Goal: Navigation & Orientation: Find specific page/section

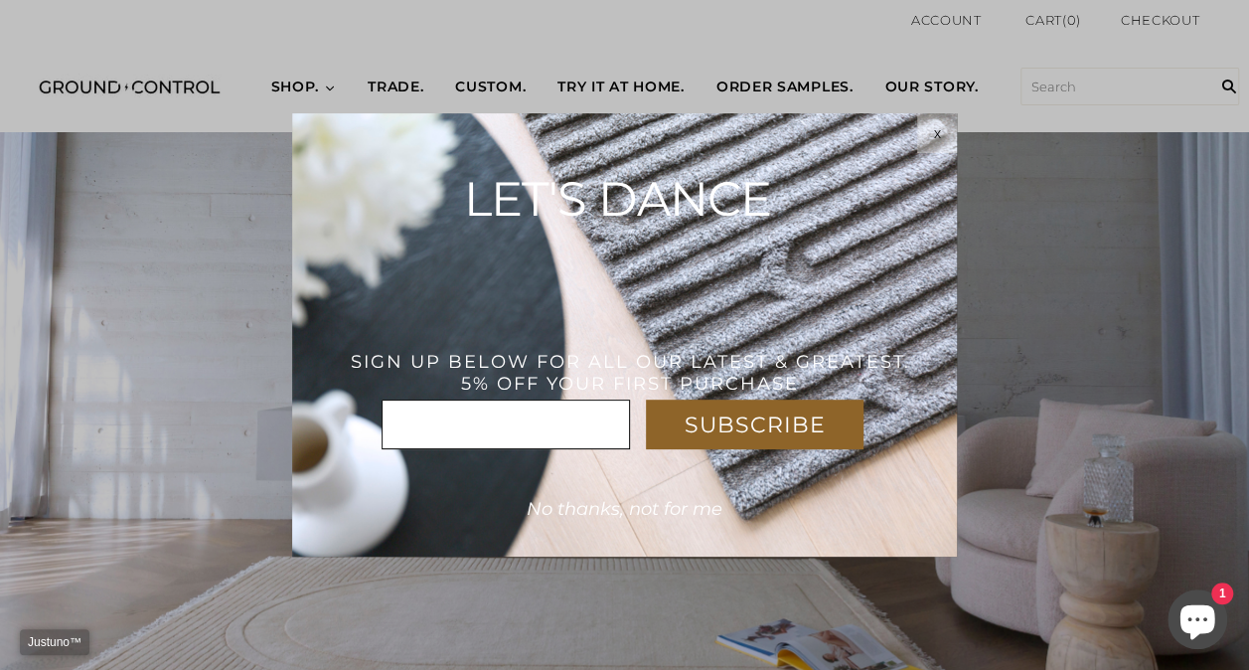
click at [941, 127] on div "x" at bounding box center [937, 133] width 40 height 16
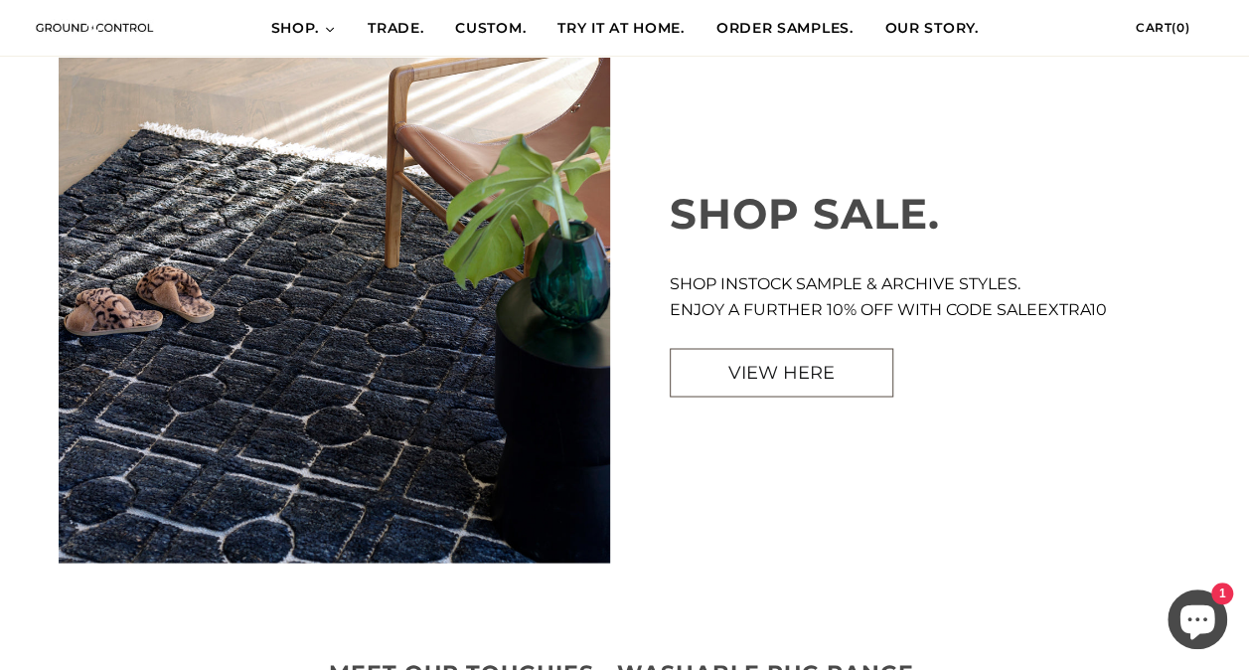
scroll to position [1590, 0]
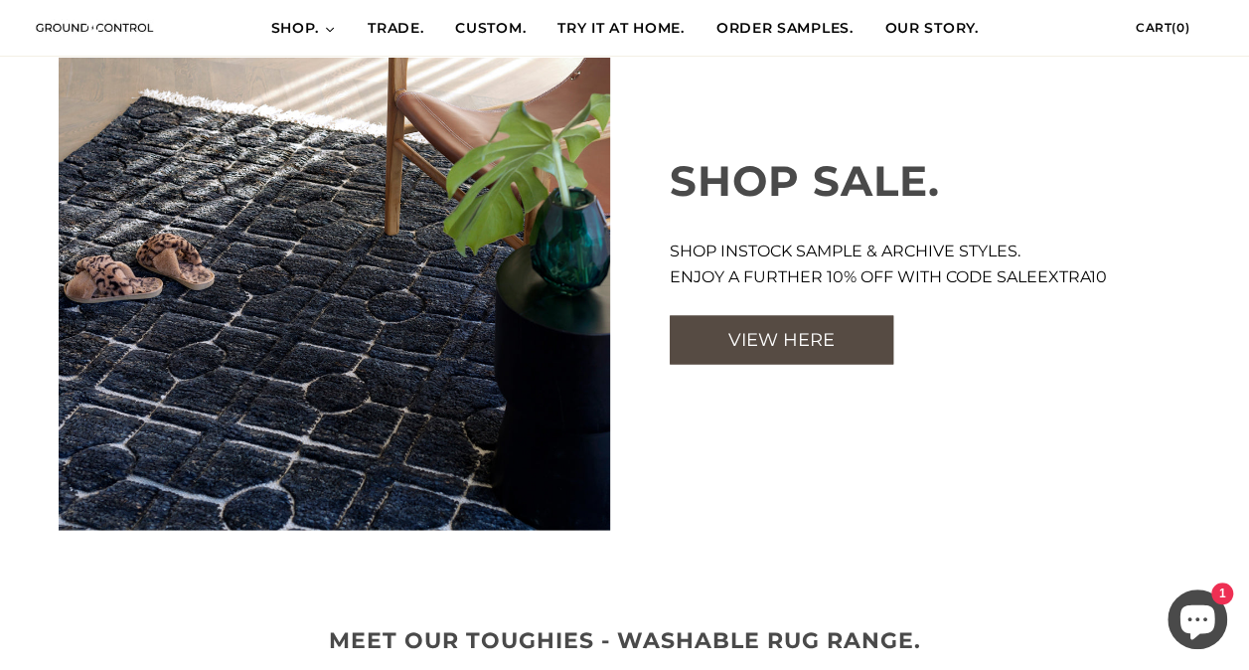
click at [775, 340] on span "VIEW HERE" at bounding box center [782, 339] width 106 height 22
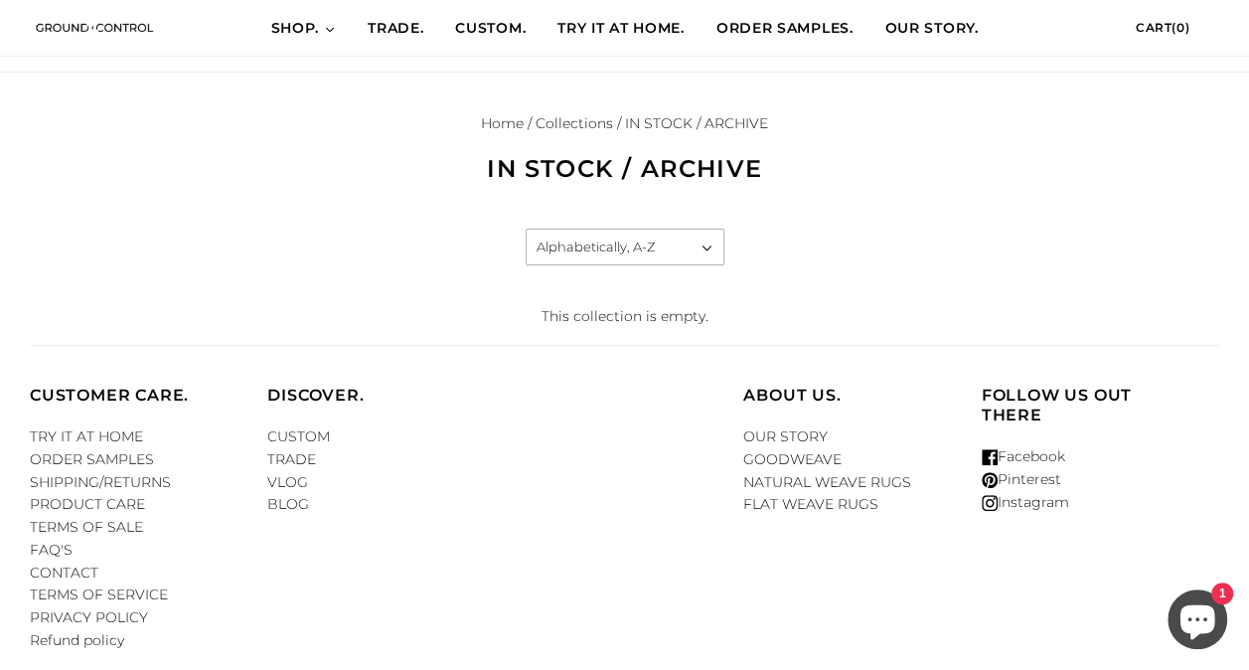
scroll to position [120, 0]
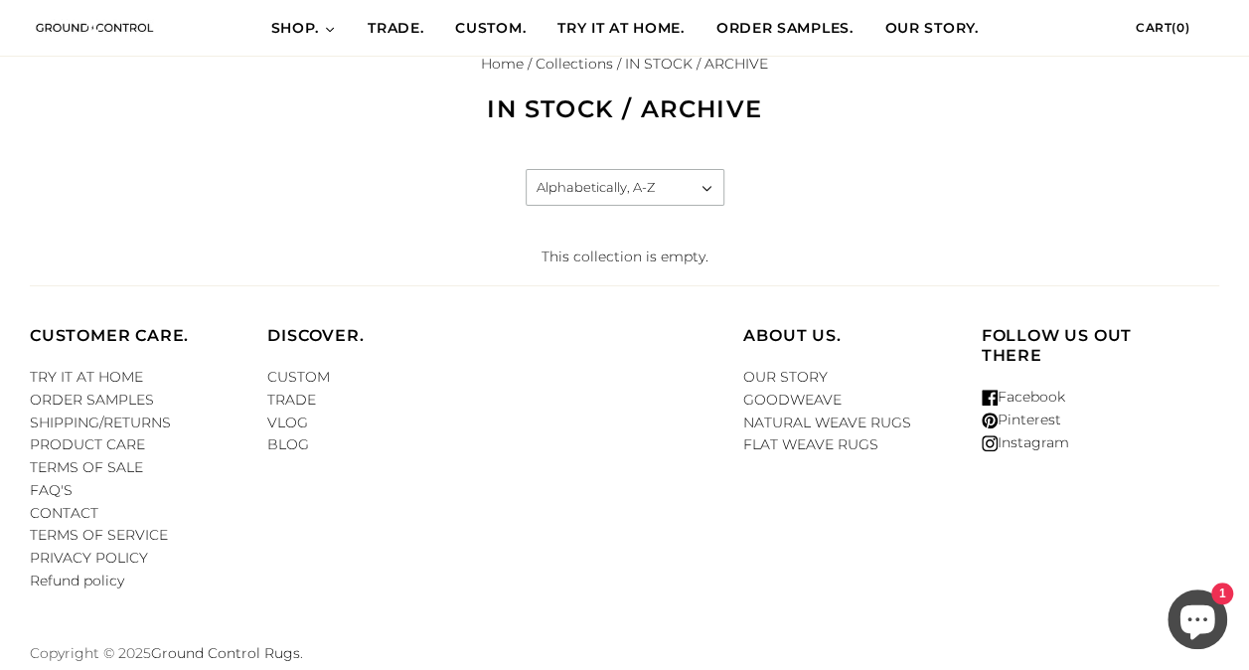
click at [706, 186] on select "Featured Best selling Alphabetically, A-Z Alphabetically, Z-A Price, low to hig…" at bounding box center [625, 187] width 197 height 35
drag, startPoint x: 95, startPoint y: 276, endPoint x: 243, endPoint y: 233, distance: 153.5
click at [97, 267] on body "Account Cart ( 0 ) Subtotal $0.00 View cart Check out Checkout" at bounding box center [624, 261] width 1249 height 762
